Goal: Task Accomplishment & Management: Manage account settings

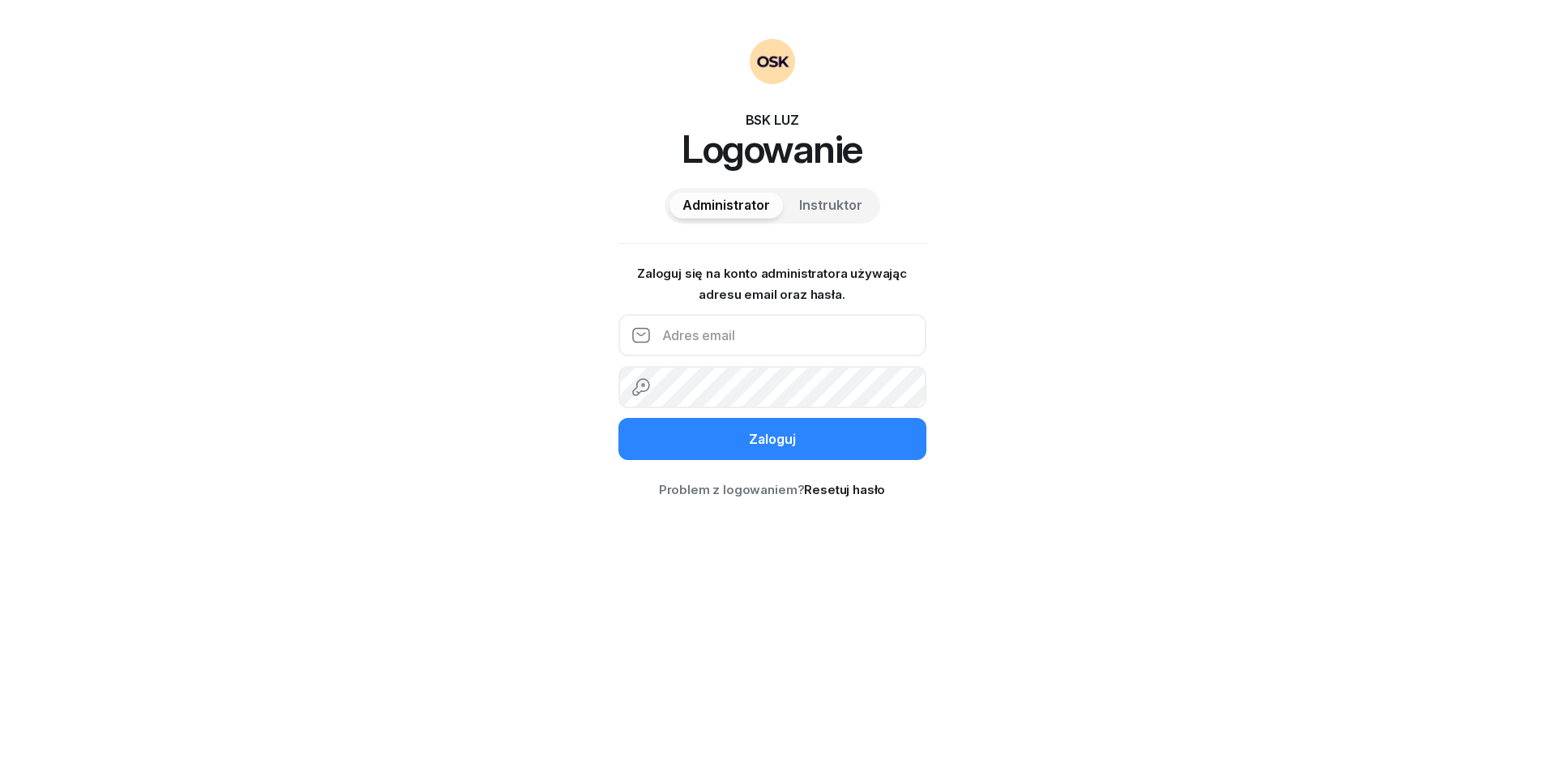
click at [780, 346] on input "email" at bounding box center [772, 335] width 308 height 42
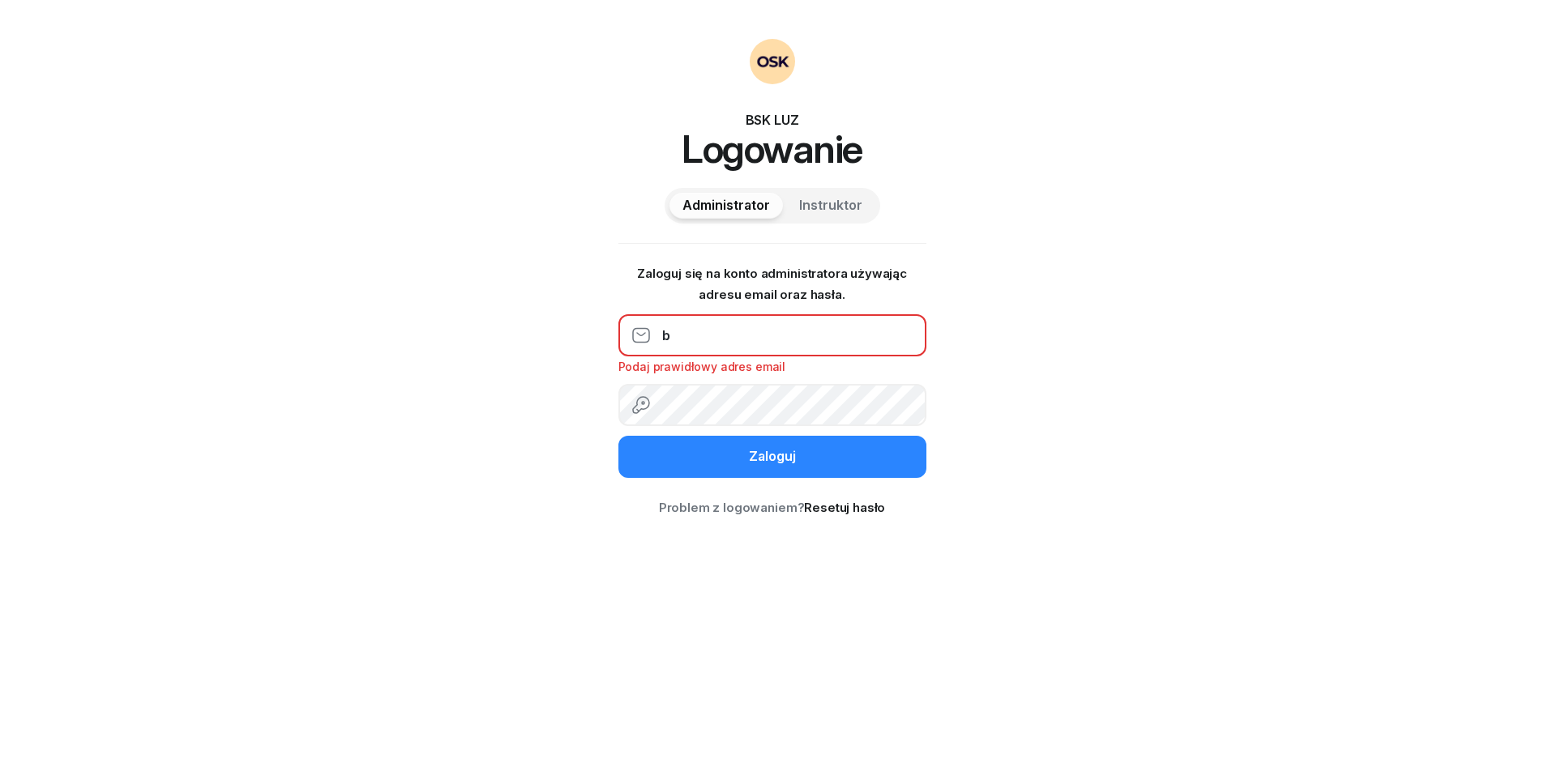
type input "[EMAIL_ADDRESS][DOMAIN_NAME]"
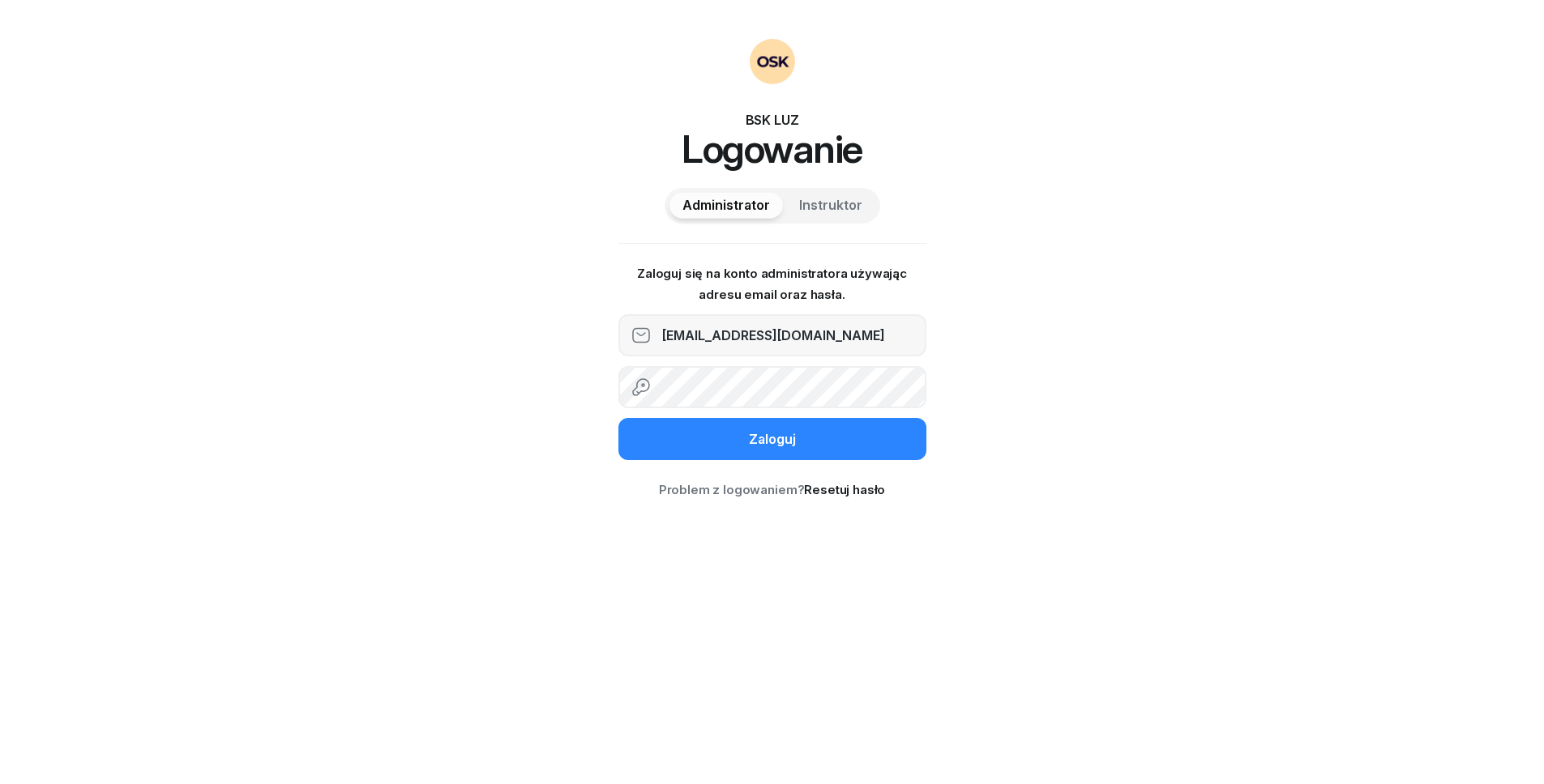
click at [618, 418] on button "Zaloguj" at bounding box center [772, 439] width 308 height 42
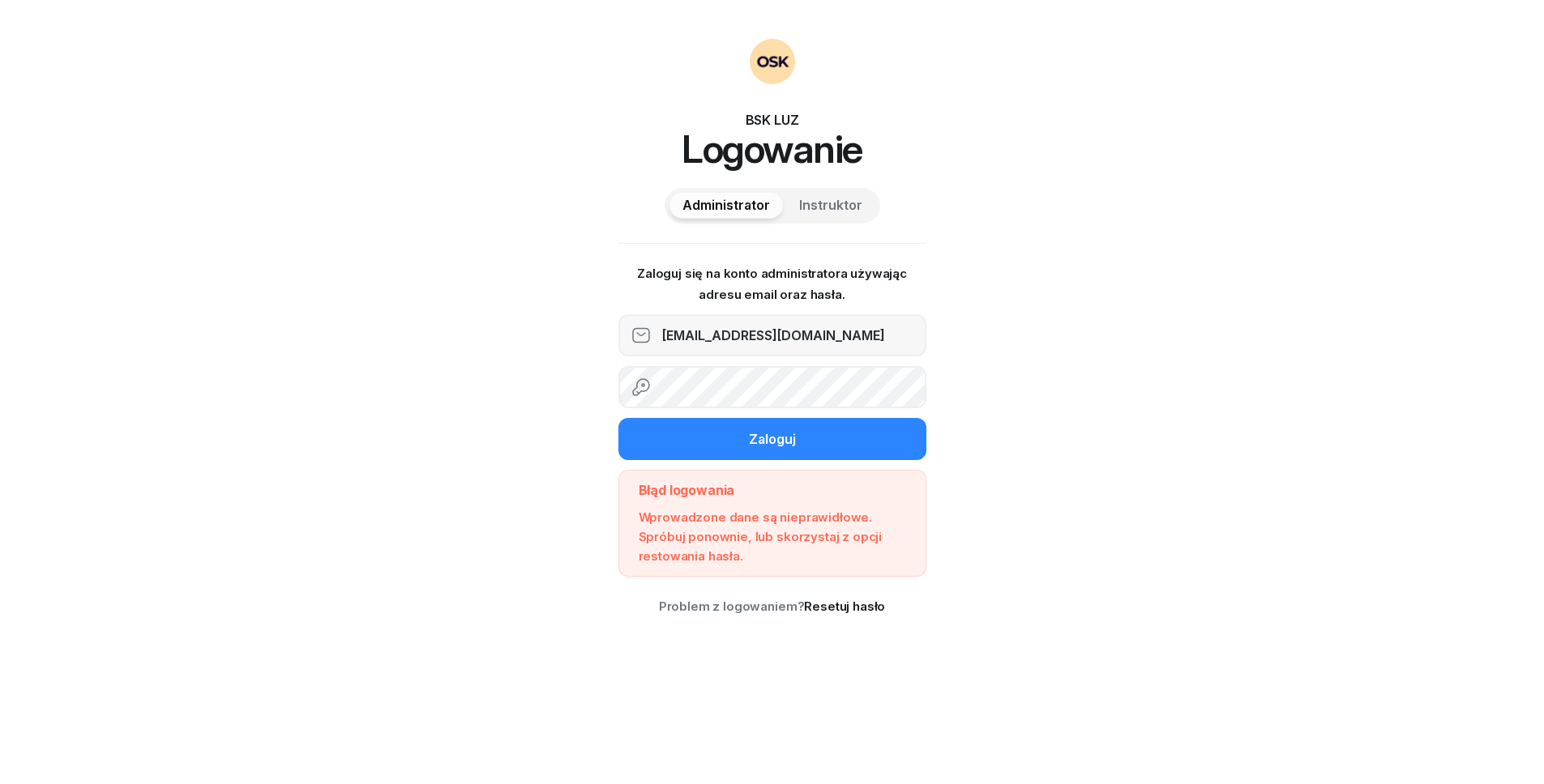
click at [618, 418] on button "Zaloguj" at bounding box center [772, 439] width 308 height 42
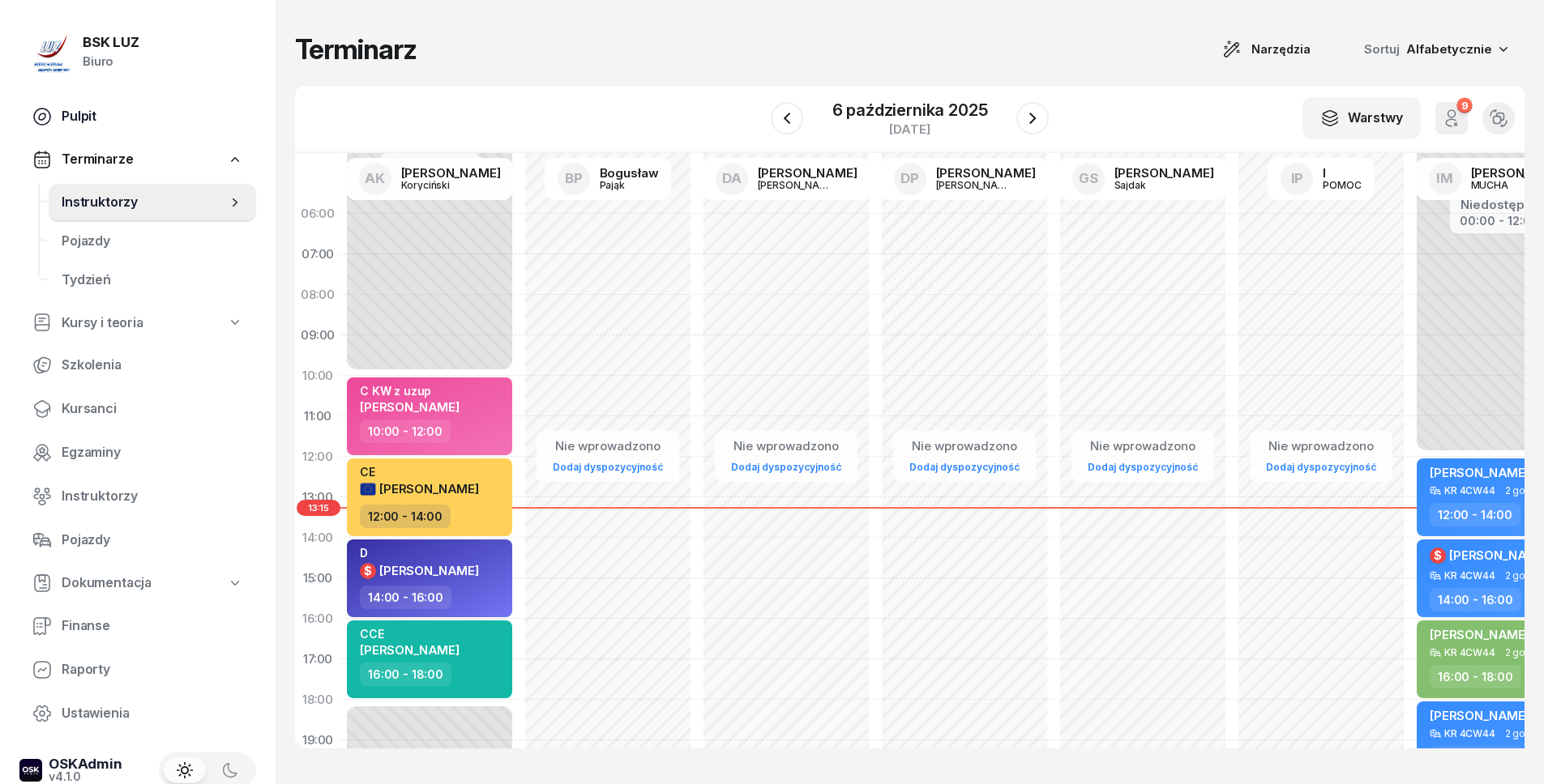
click at [126, 122] on span "Pulpit" at bounding box center [152, 116] width 182 height 22
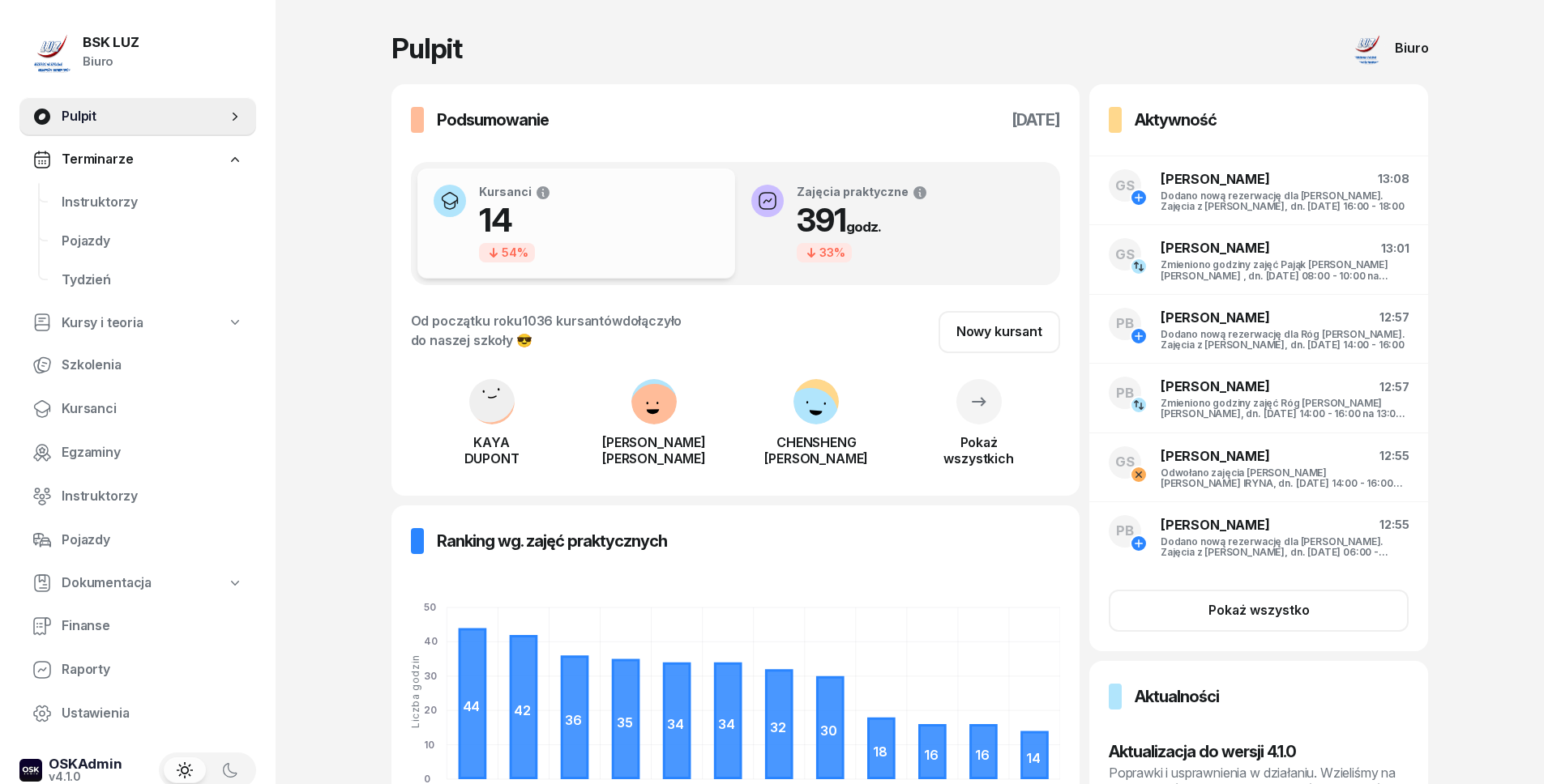
click at [136, 324] on span "Kursy i teoria" at bounding box center [102, 323] width 82 height 22
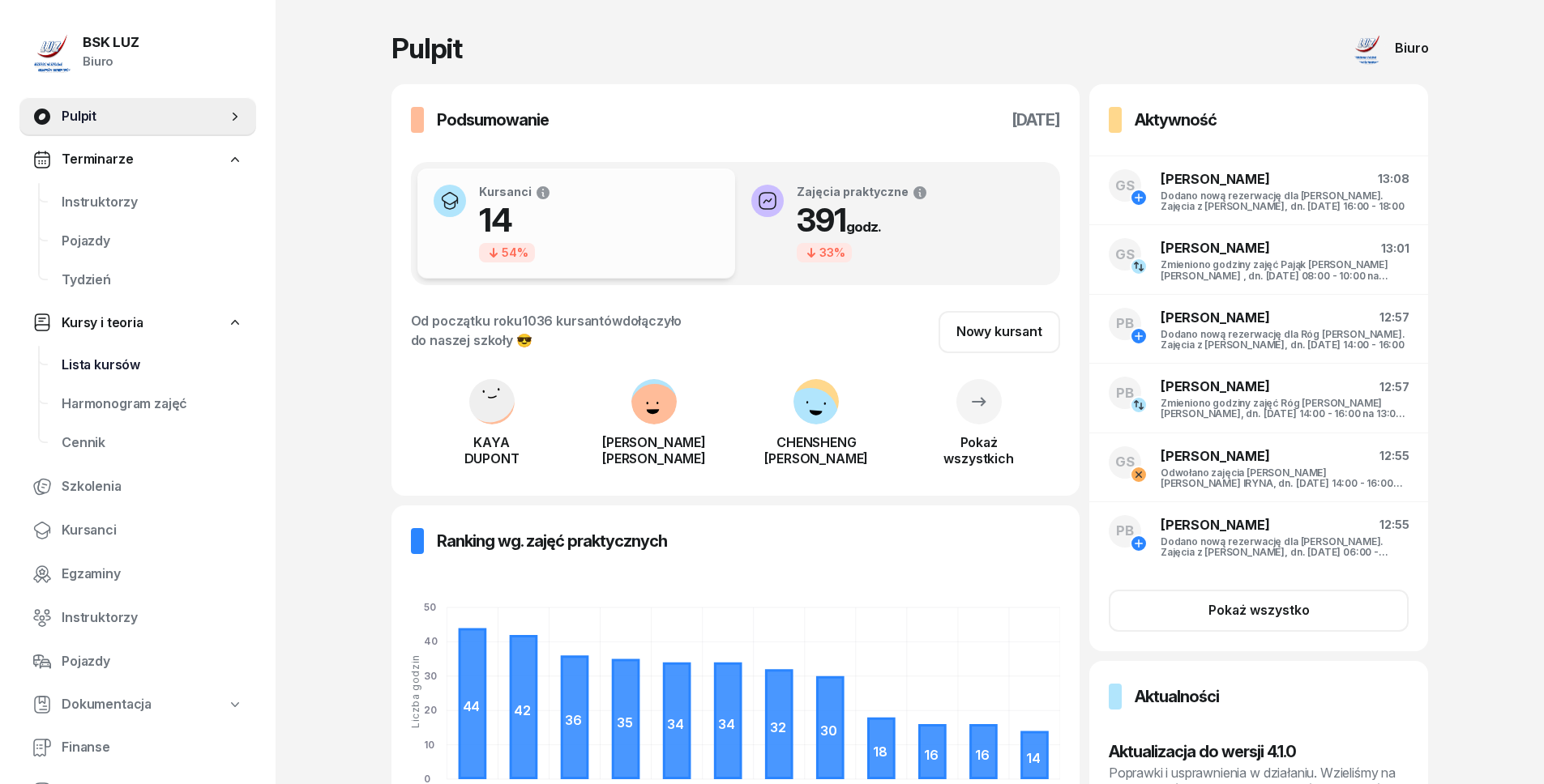
select select
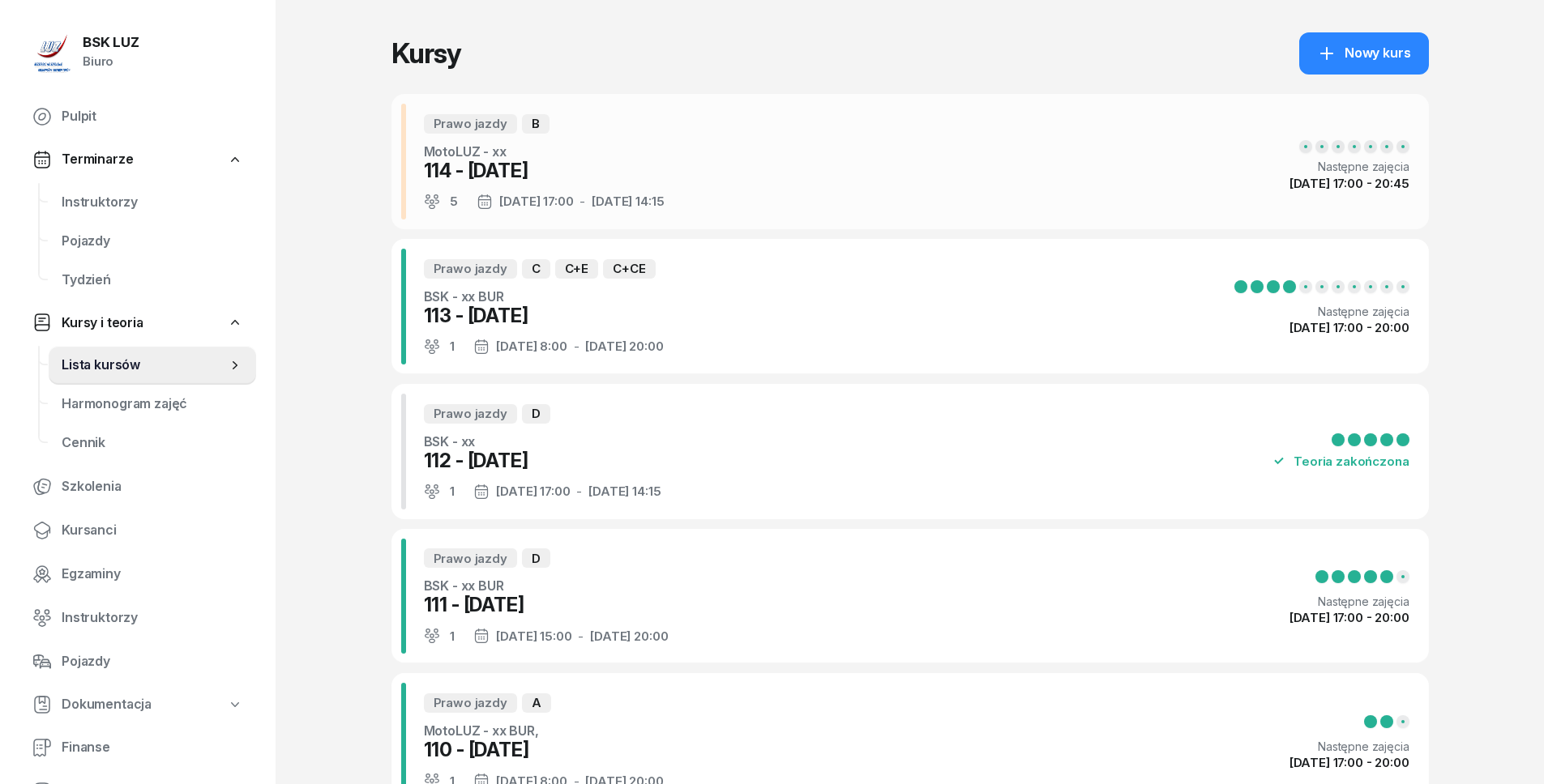
click at [696, 174] on div "Prawo jazdy B MotoLUZ - xx 114 - [DATE] 5 [DATE] 17:00 - [DATE] 14:15 Następne …" at bounding box center [910, 161] width 1038 height 135
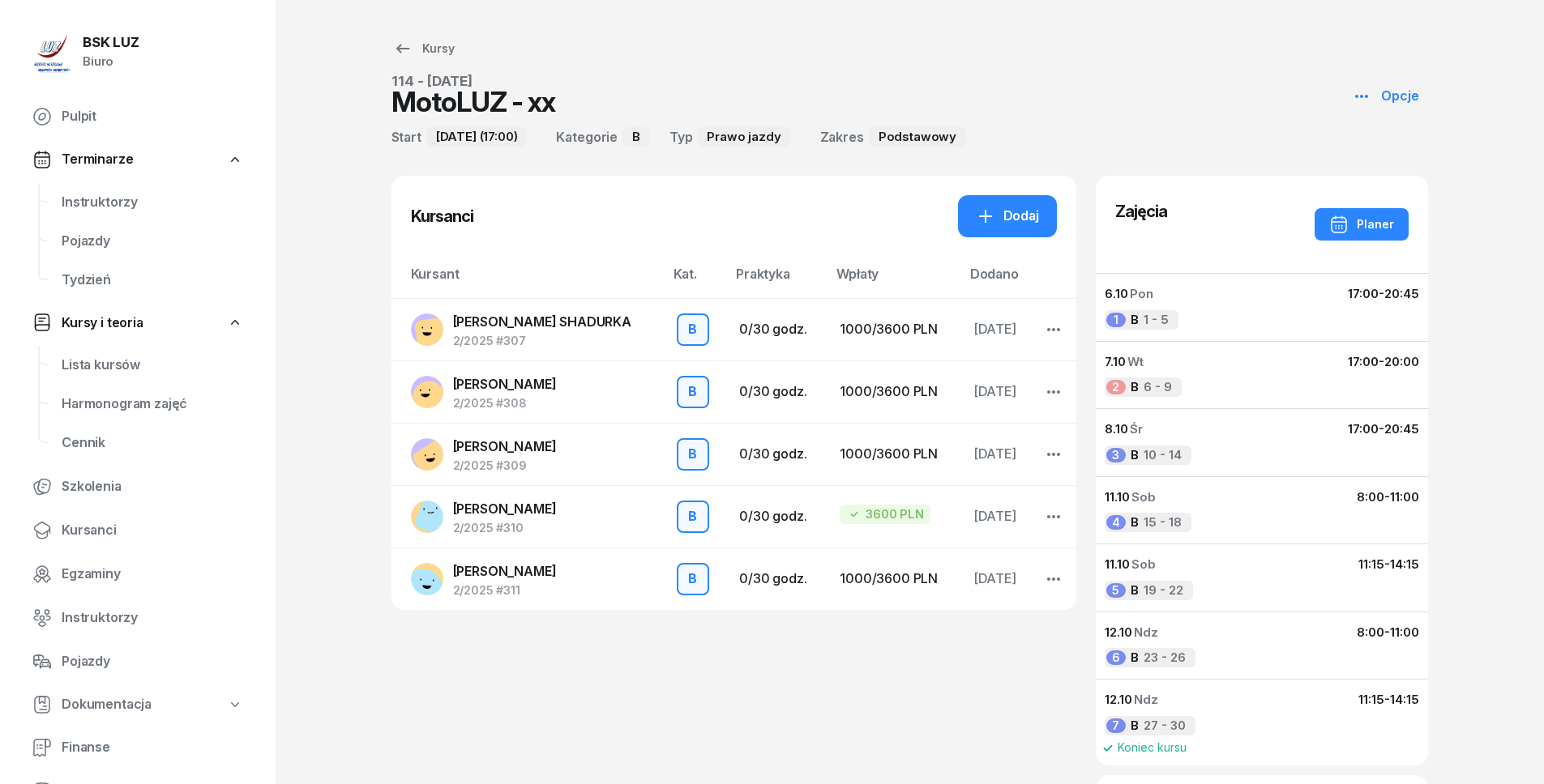
click at [522, 384] on span "[PERSON_NAME]" at bounding box center [505, 384] width 104 height 16
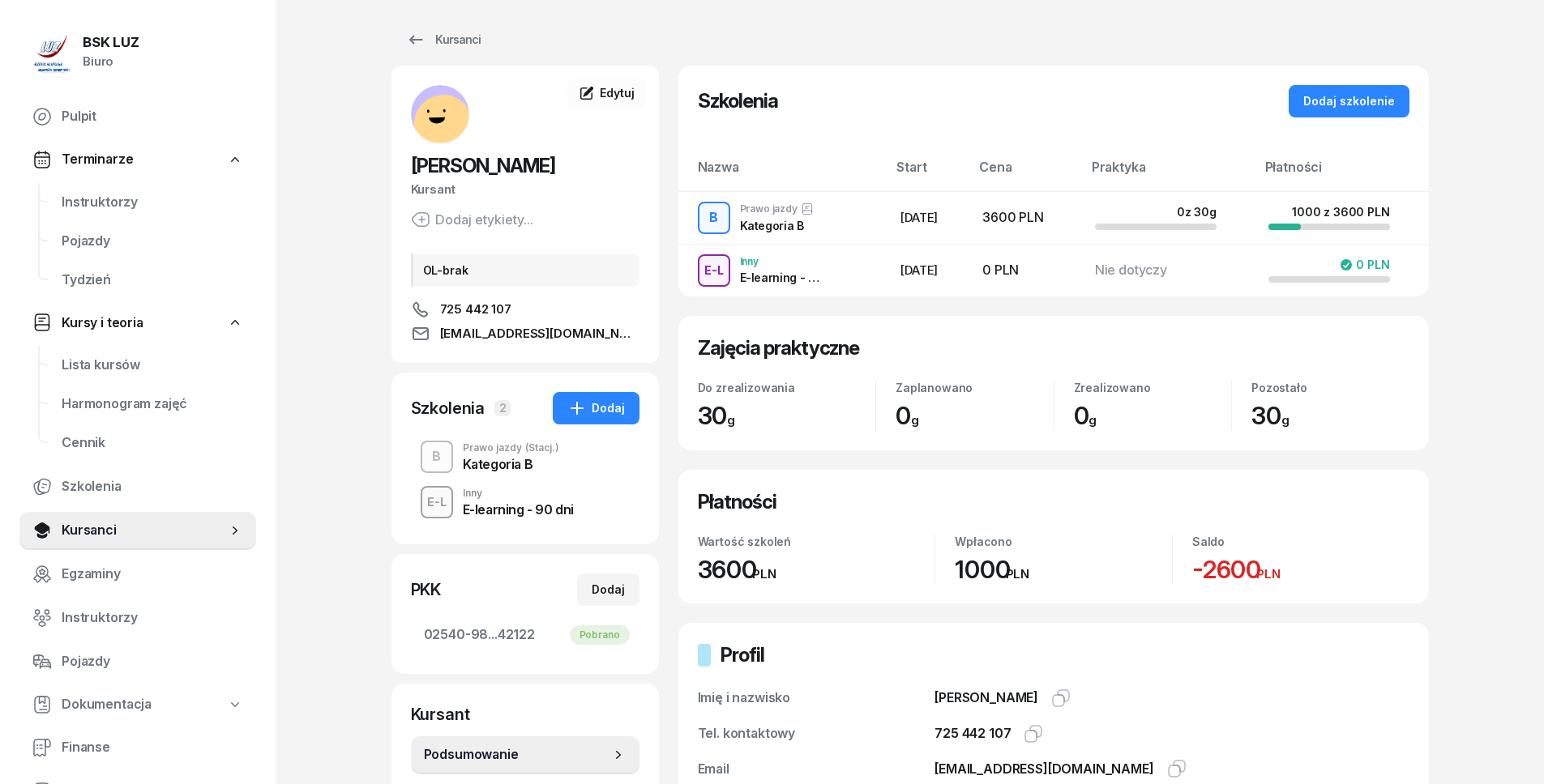
scroll to position [255, 0]
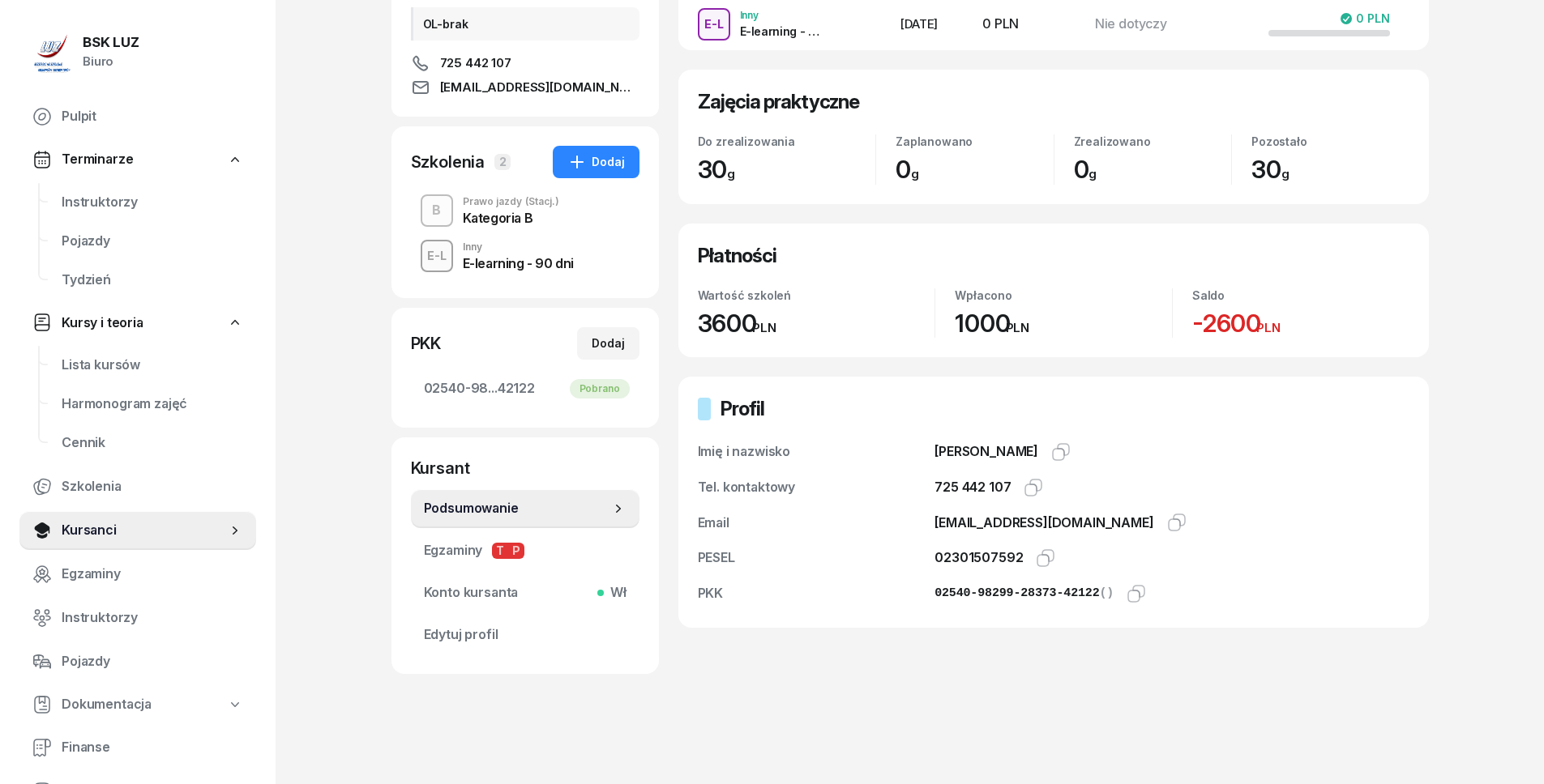
click at [531, 216] on div "Kategoria B" at bounding box center [511, 218] width 97 height 13
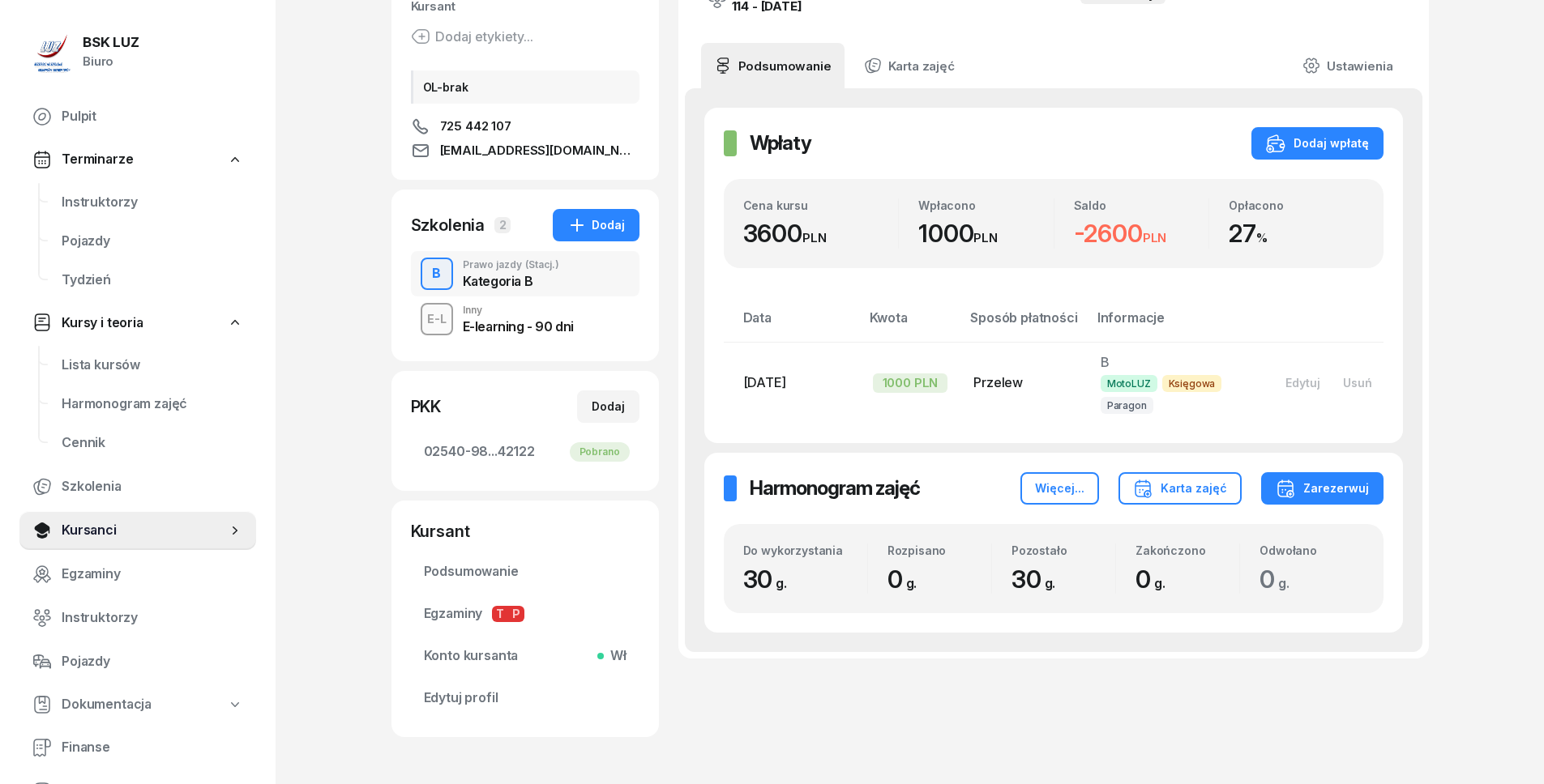
scroll to position [255, 0]
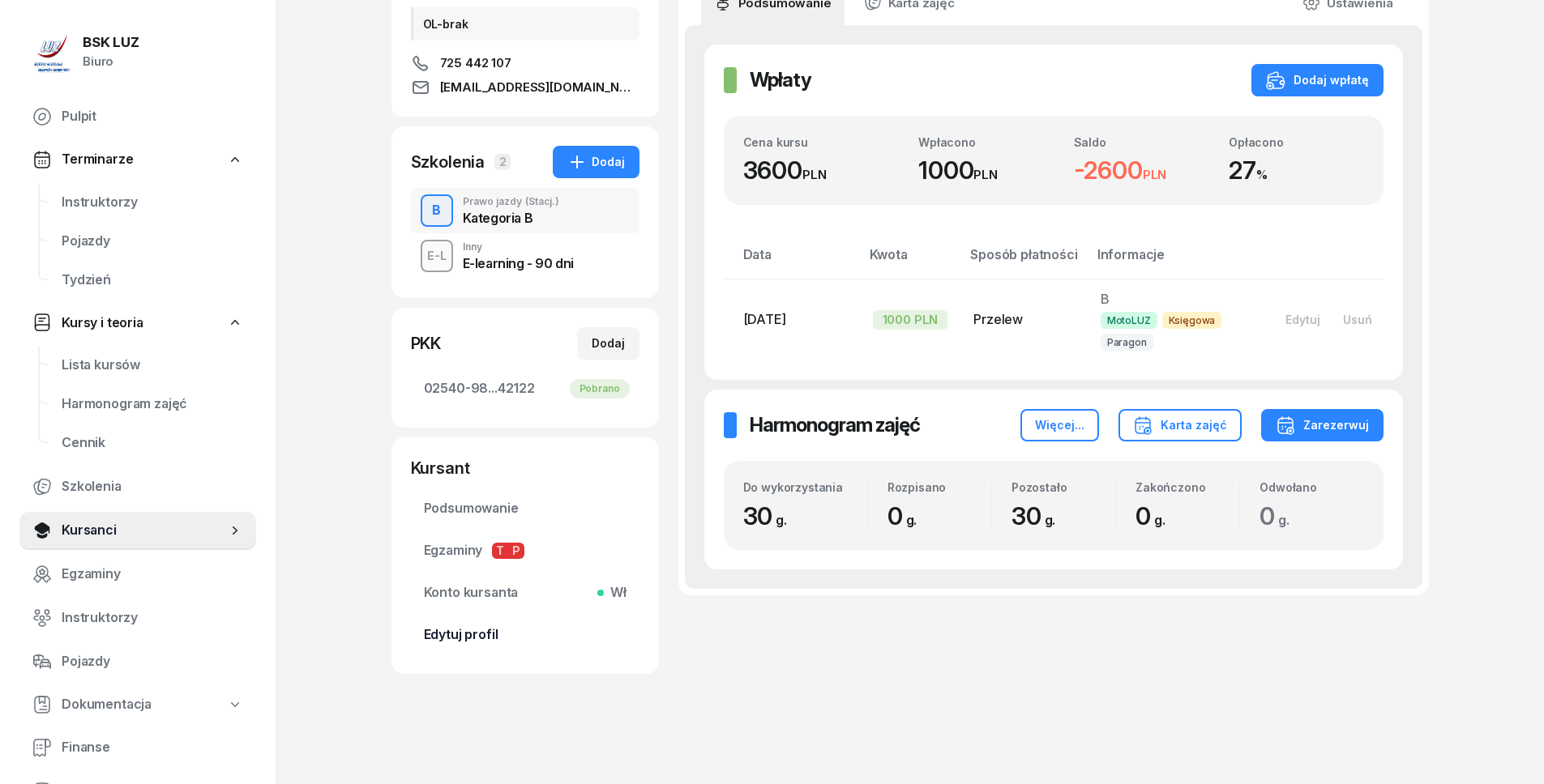
click at [507, 631] on span "Edytuj profil" at bounding box center [525, 635] width 203 height 22
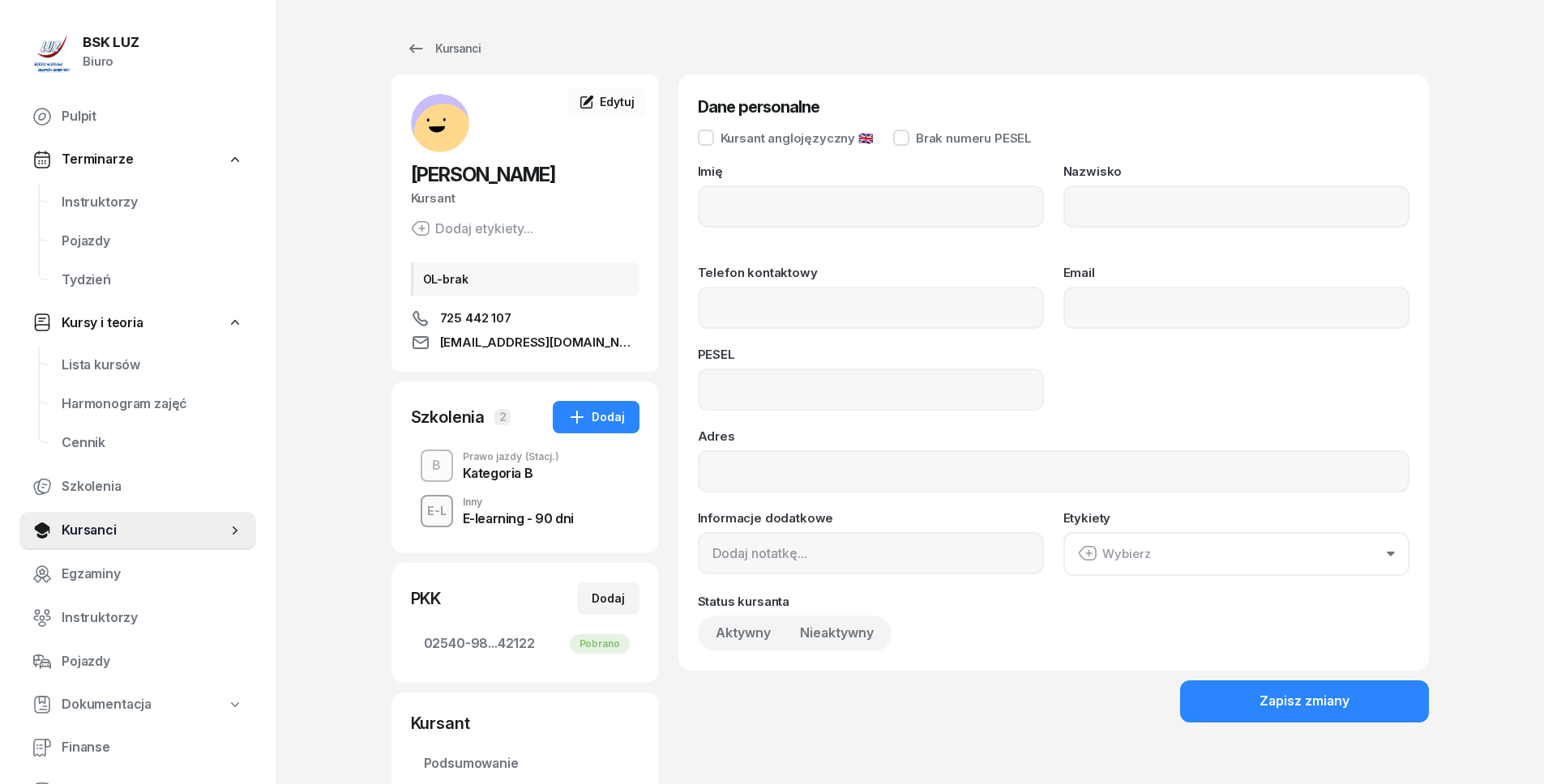
type input "[PERSON_NAME]"
type input "BABIŃSKI"
type input "725442107"
type input "[EMAIL_ADDRESS][DOMAIN_NAME]"
type input "02301507592"
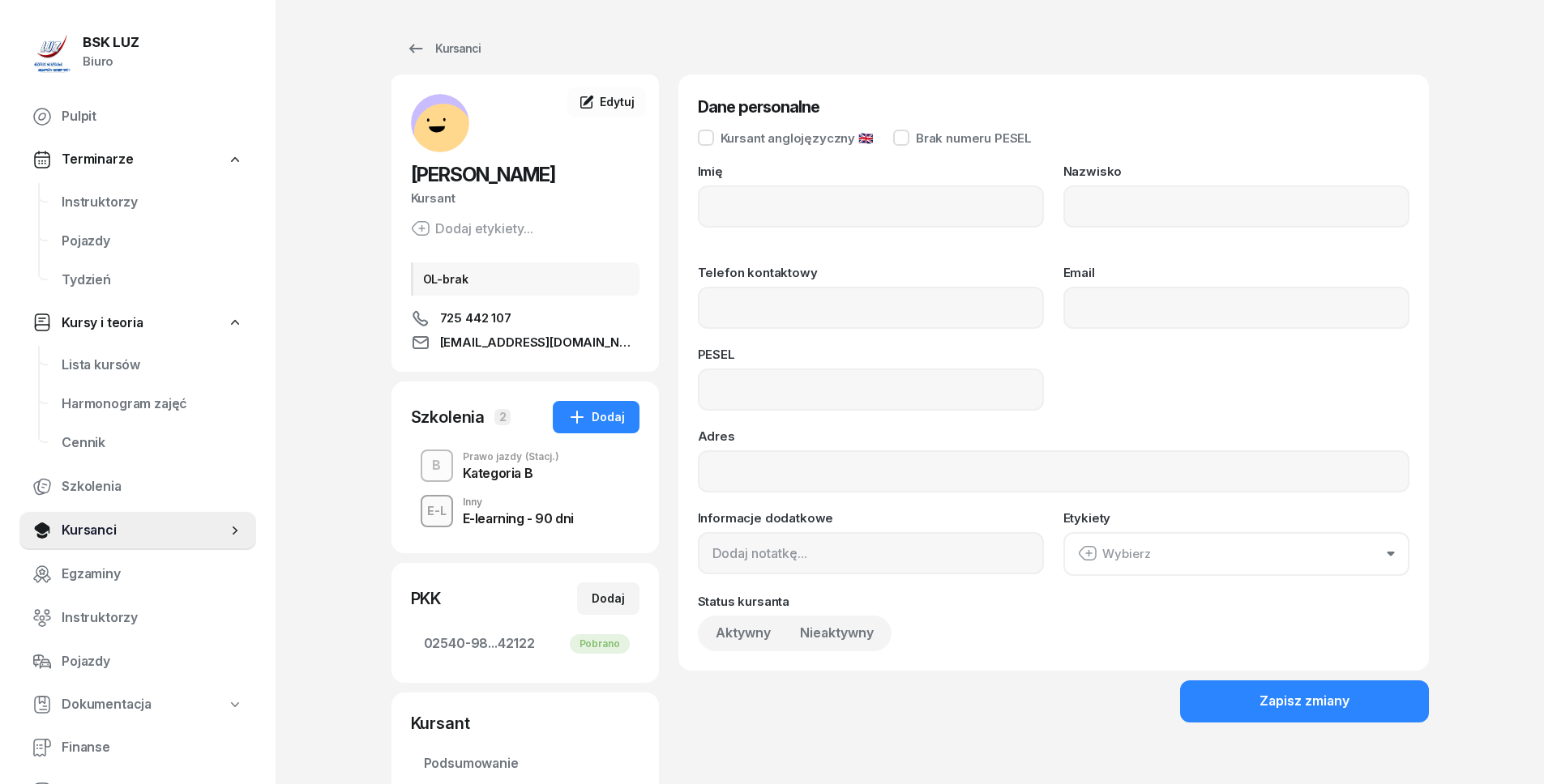
type input "OL-brak"
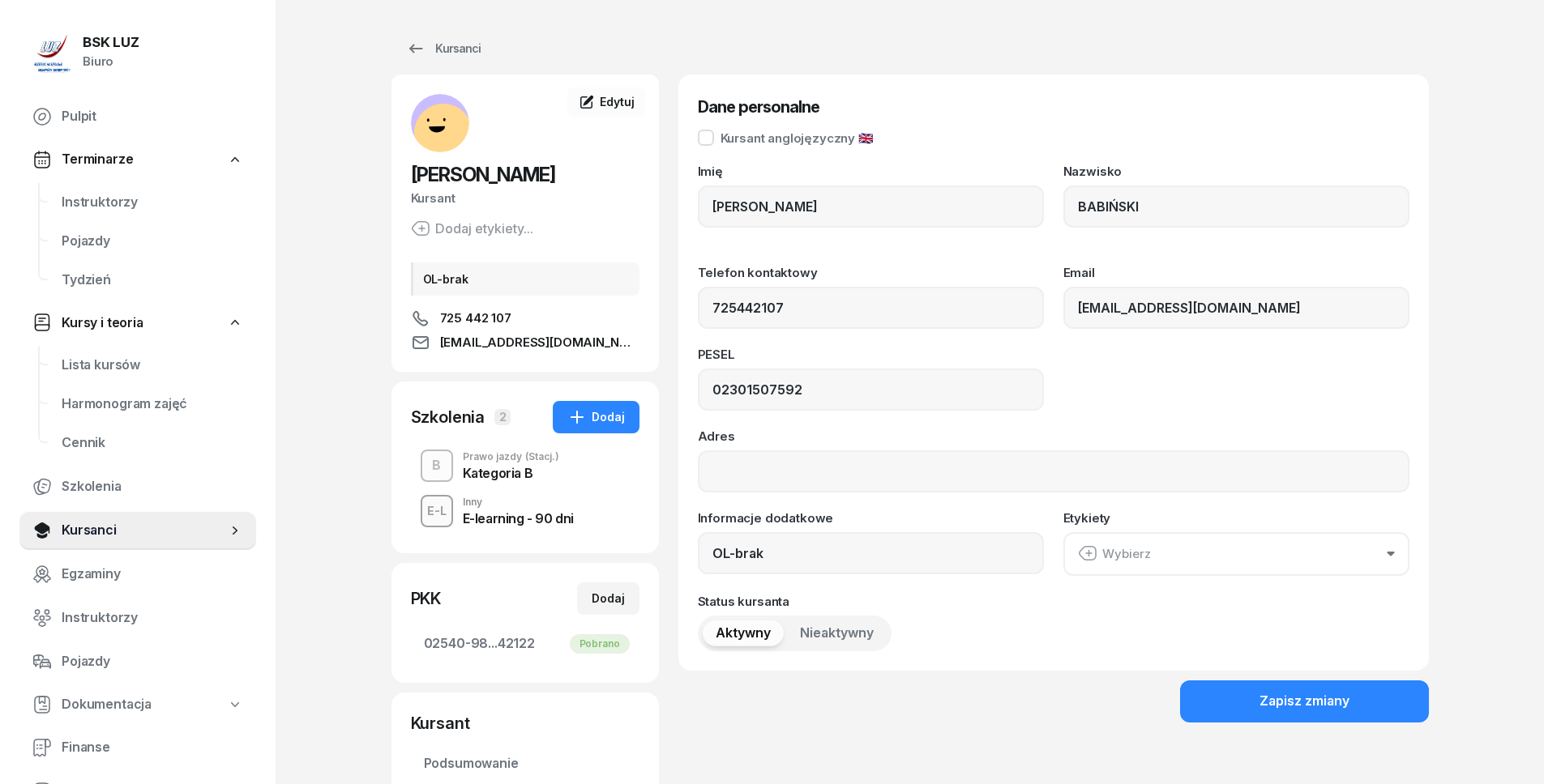
click at [525, 470] on div "Kategoria B" at bounding box center [511, 473] width 97 height 13
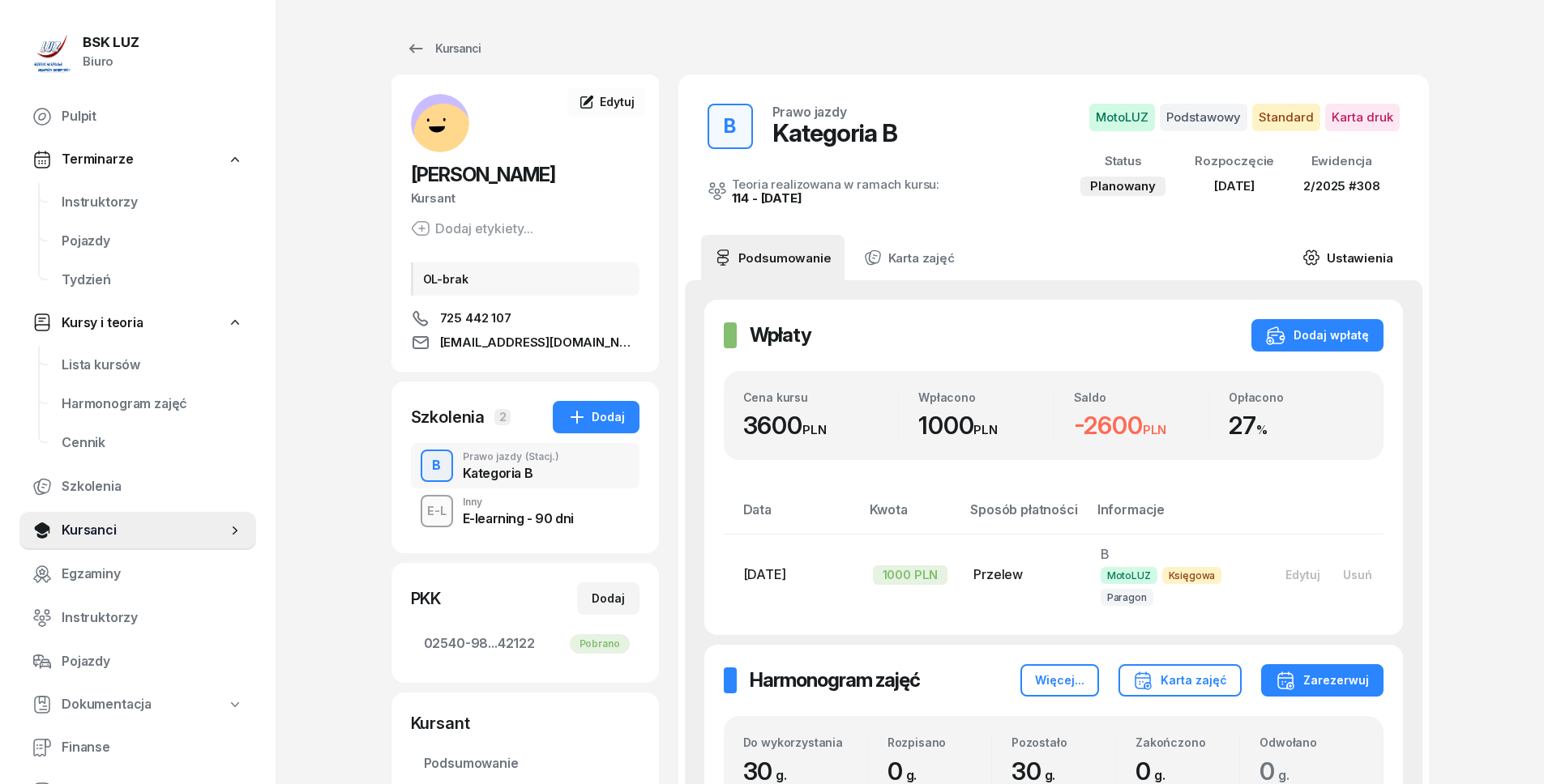
click at [1382, 251] on link "Ustawienia" at bounding box center [1347, 257] width 116 height 46
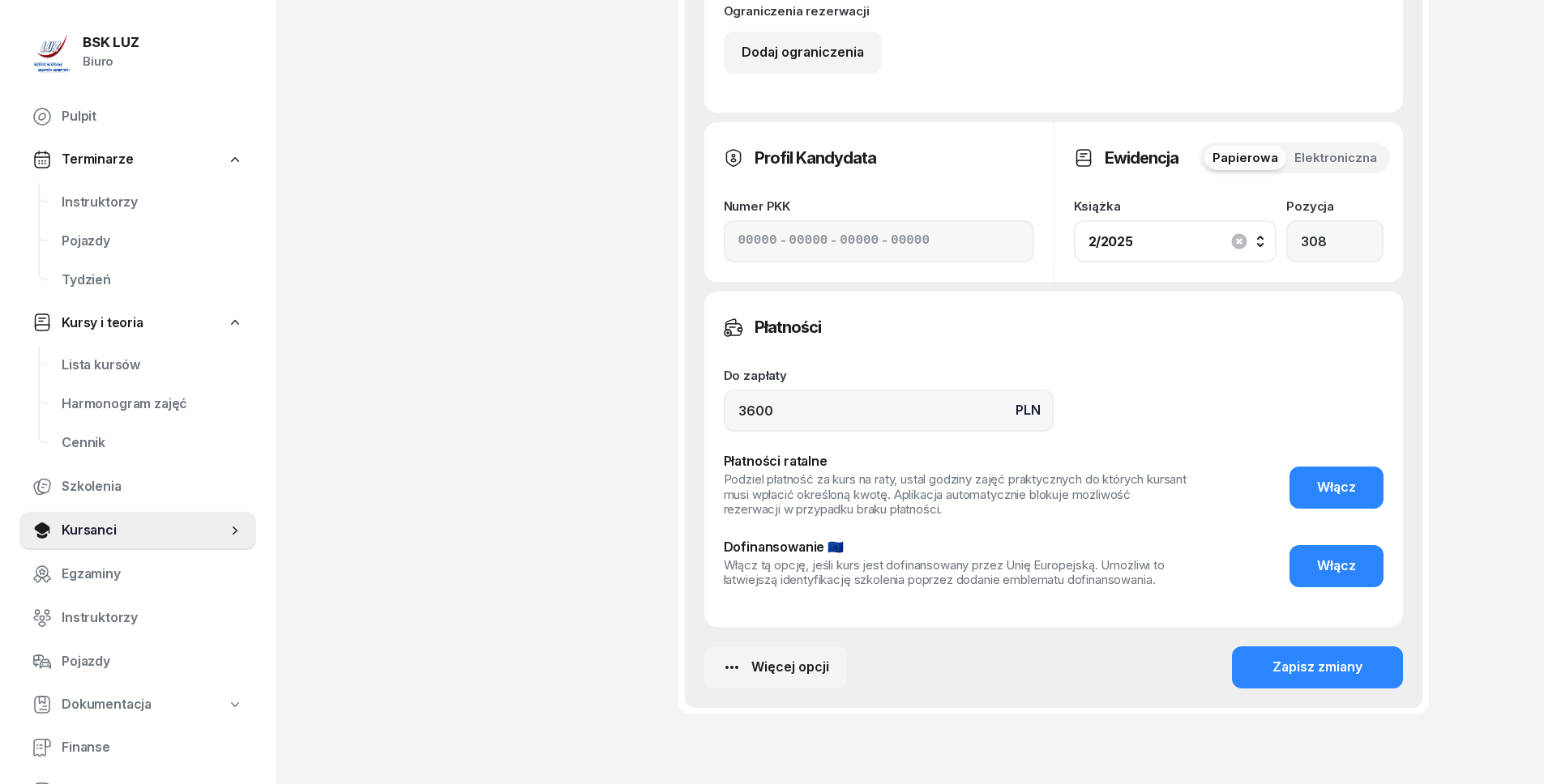
scroll to position [1117, 0]
